Goal: Information Seeking & Learning: Learn about a topic

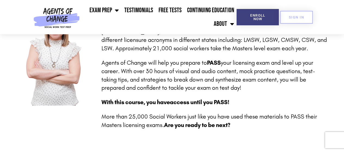
scroll to position [170, 0]
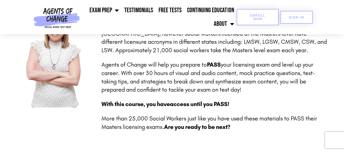
click at [258, 20] on span "Enroll Now" at bounding box center [257, 17] width 25 height 7
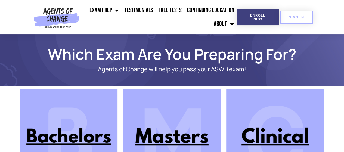
click at [152, 138] on img at bounding box center [172, 138] width 98 height 98
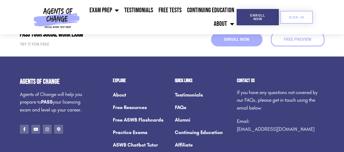
scroll to position [751, 0]
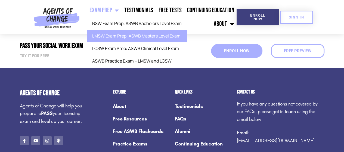
click at [117, 36] on link "LMSW Exam Prep: ASWB Masters Level Exam" at bounding box center [137, 36] width 100 height 13
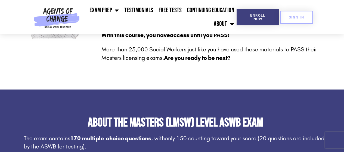
scroll to position [209, 0]
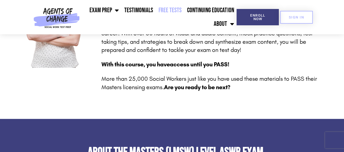
click at [177, 8] on link "Free Tests" at bounding box center [170, 11] width 29 height 14
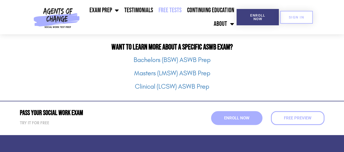
scroll to position [710, 0]
